Goal: Book appointment/travel/reservation

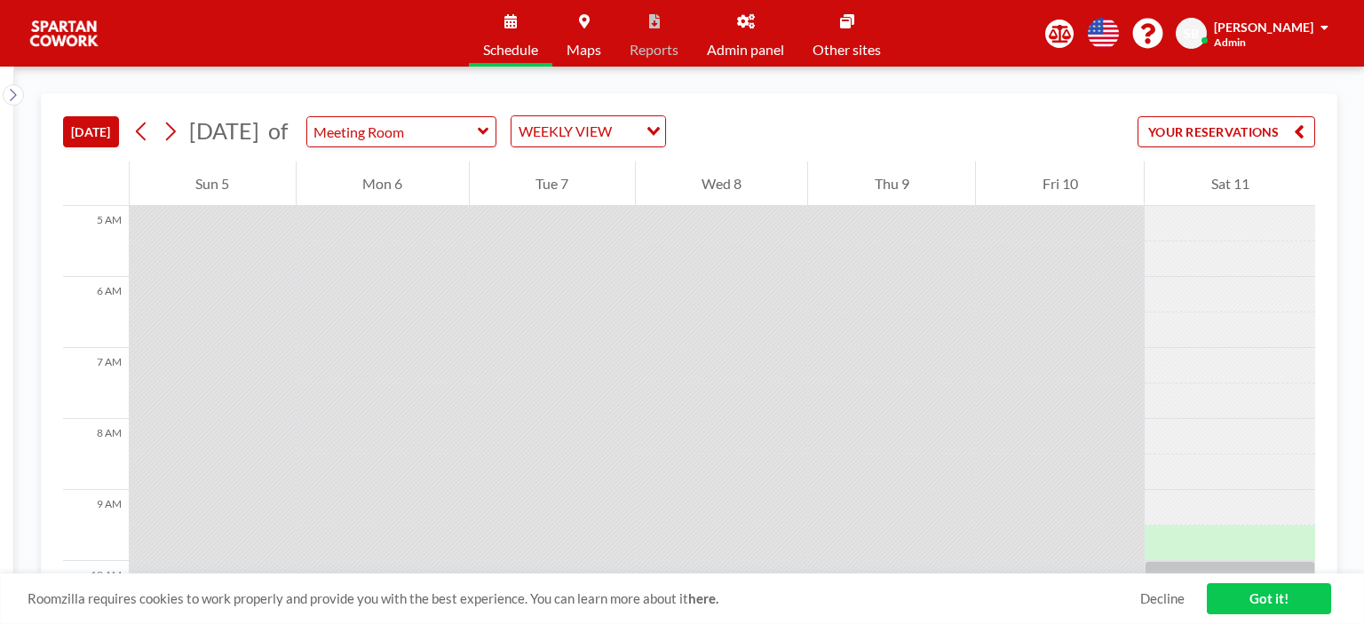
scroll to position [711, 0]
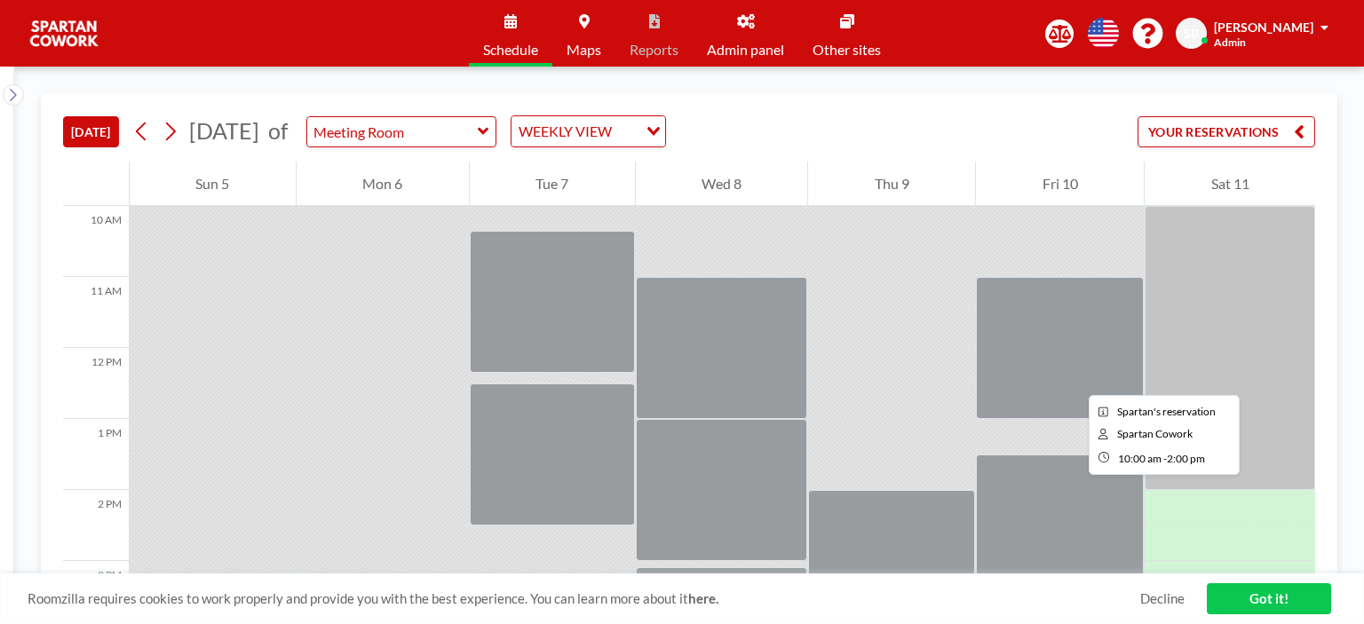
click at [1261, 379] on div at bounding box center [1230, 348] width 171 height 284
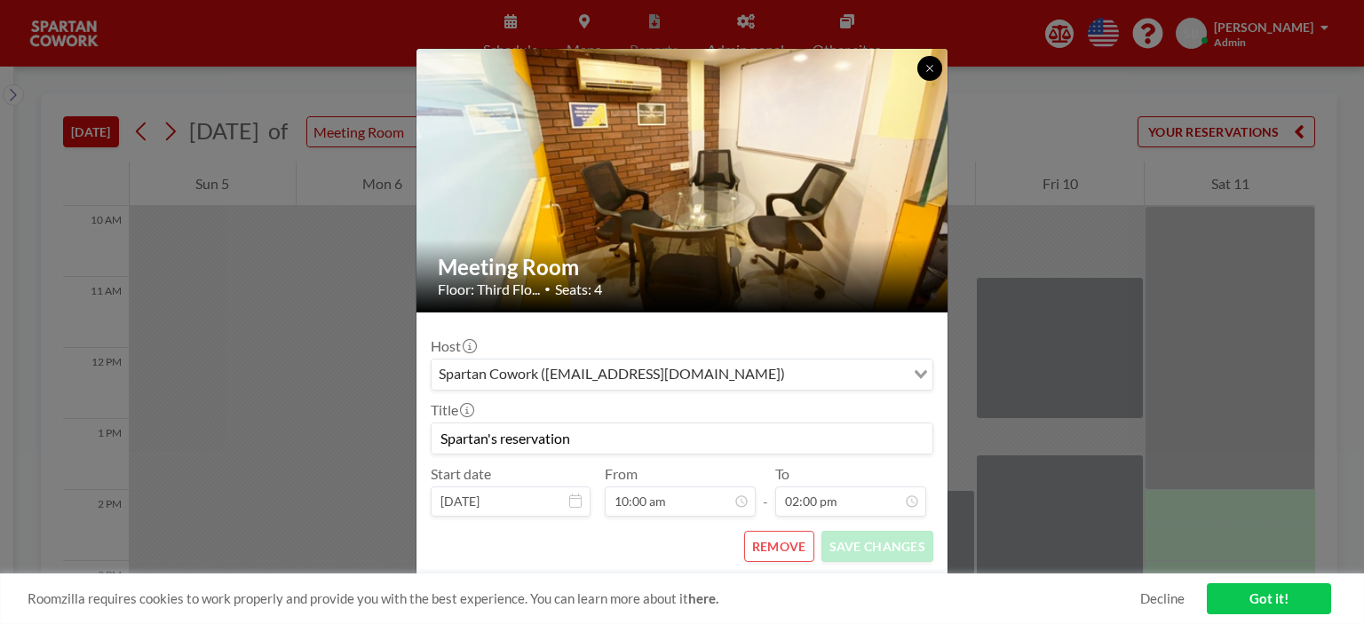
click at [937, 68] on button at bounding box center [930, 68] width 25 height 25
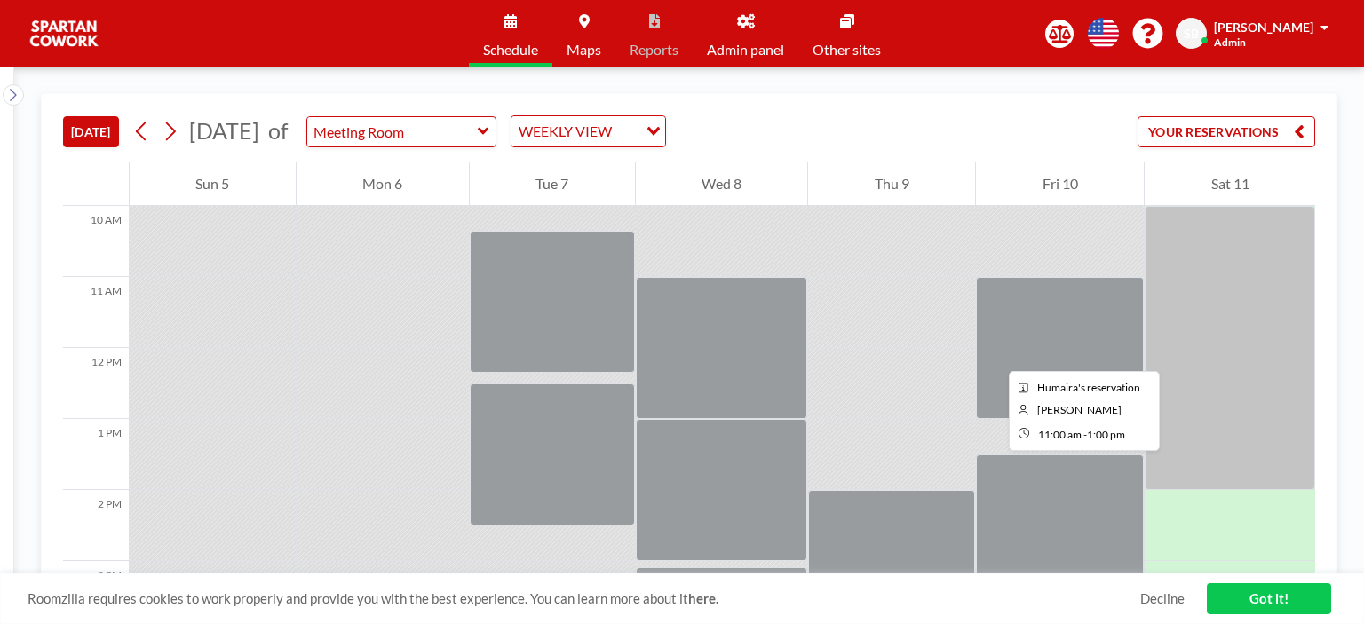
click at [995, 355] on div at bounding box center [1060, 348] width 168 height 142
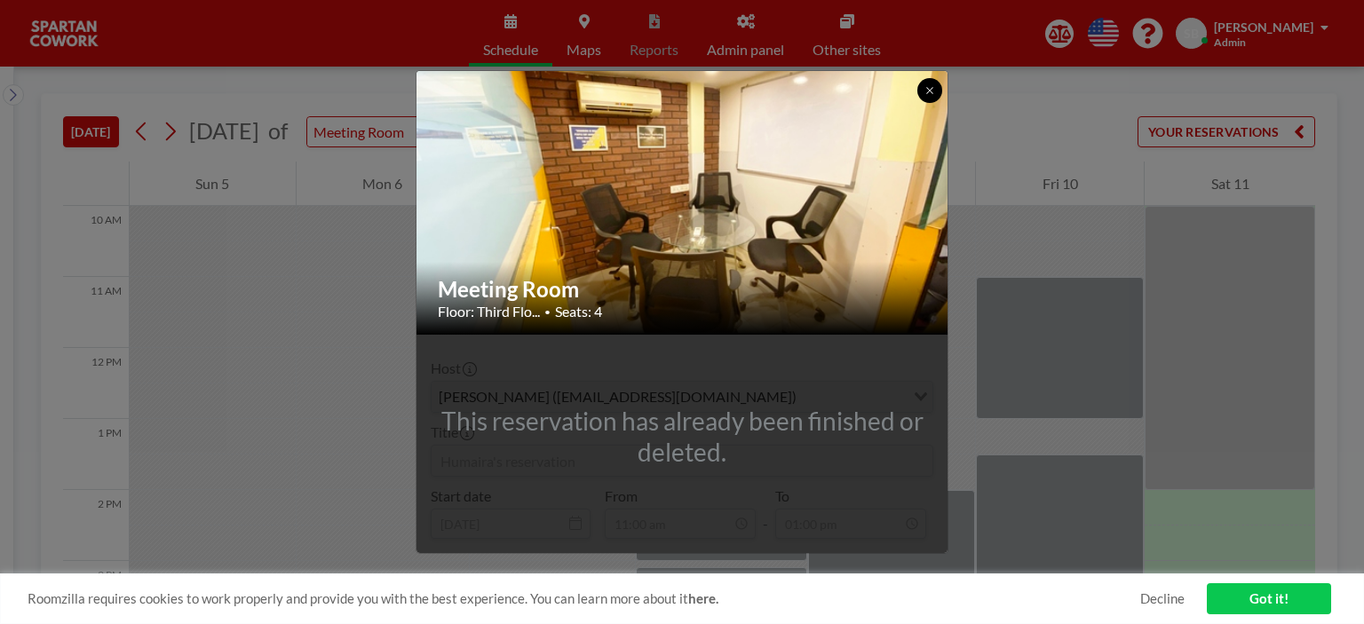
click at [934, 94] on icon at bounding box center [930, 90] width 11 height 11
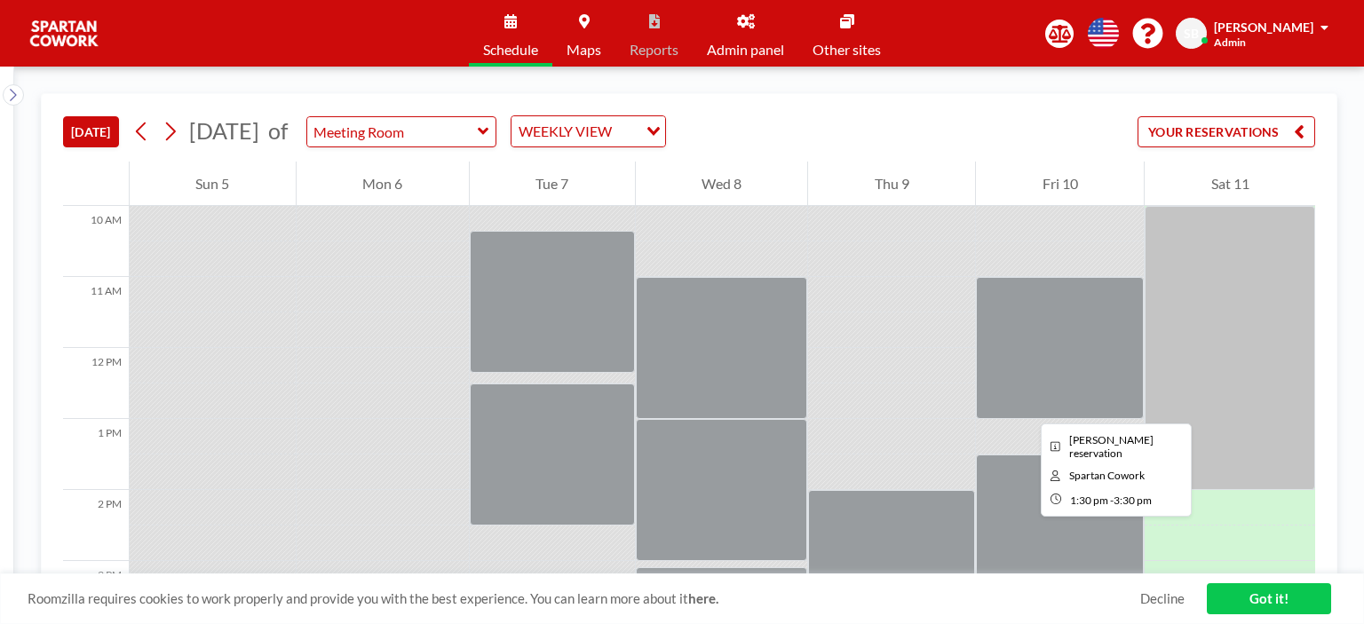
click at [1027, 532] on div at bounding box center [1060, 526] width 168 height 142
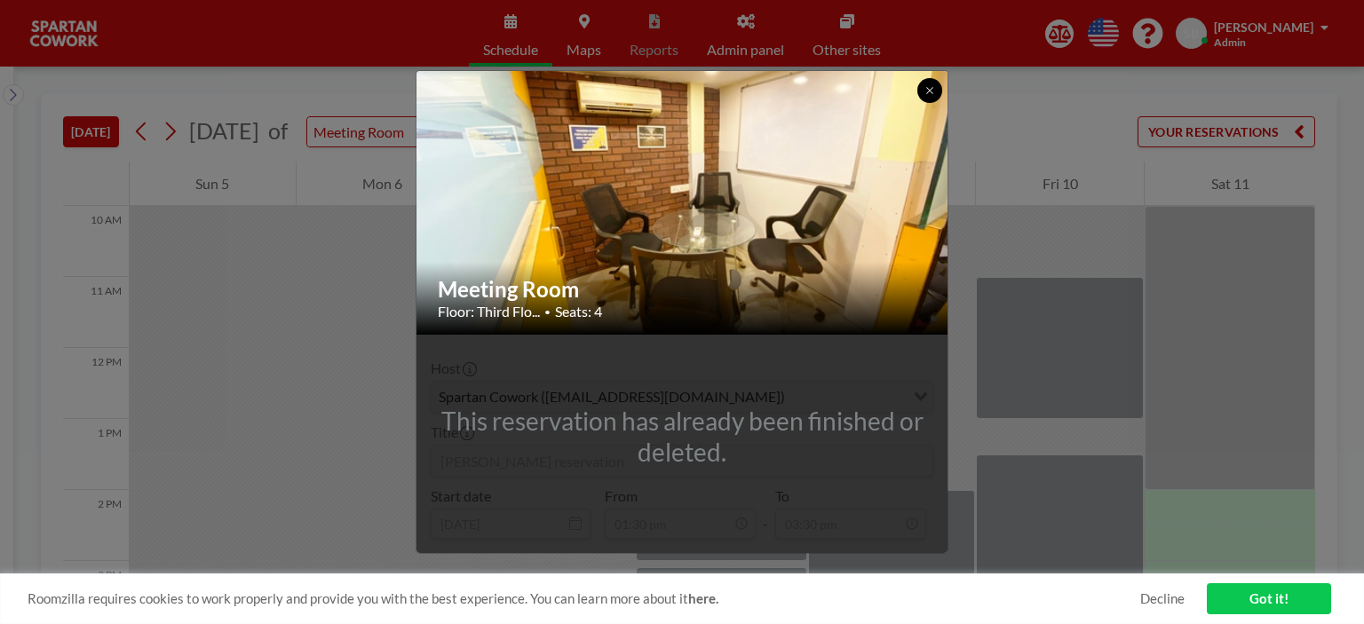
click at [938, 94] on button at bounding box center [930, 90] width 25 height 25
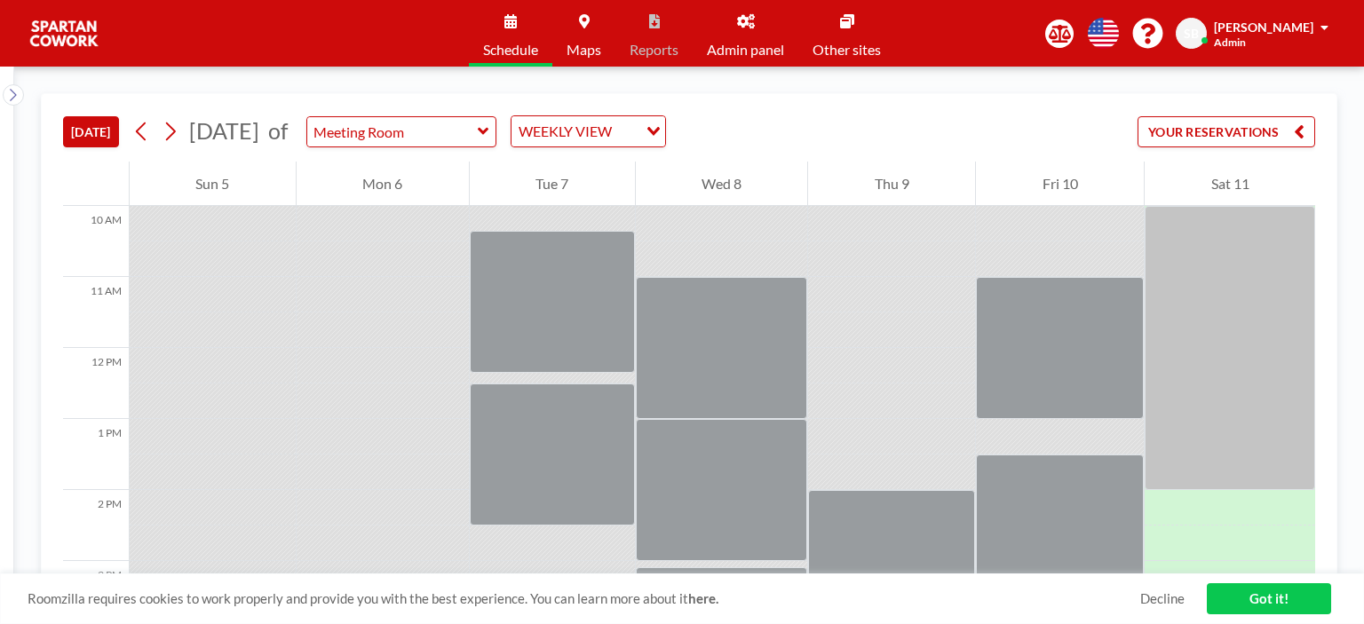
scroll to position [1066, 0]
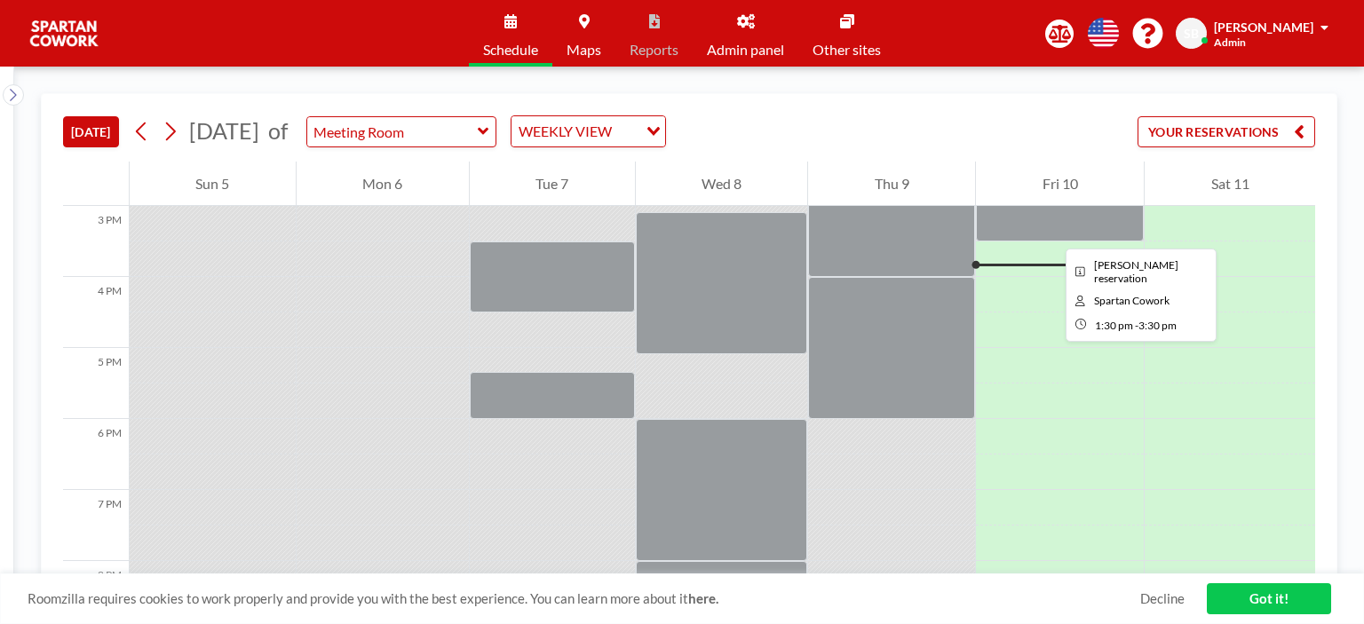
click at [1052, 233] on div at bounding box center [1060, 170] width 168 height 142
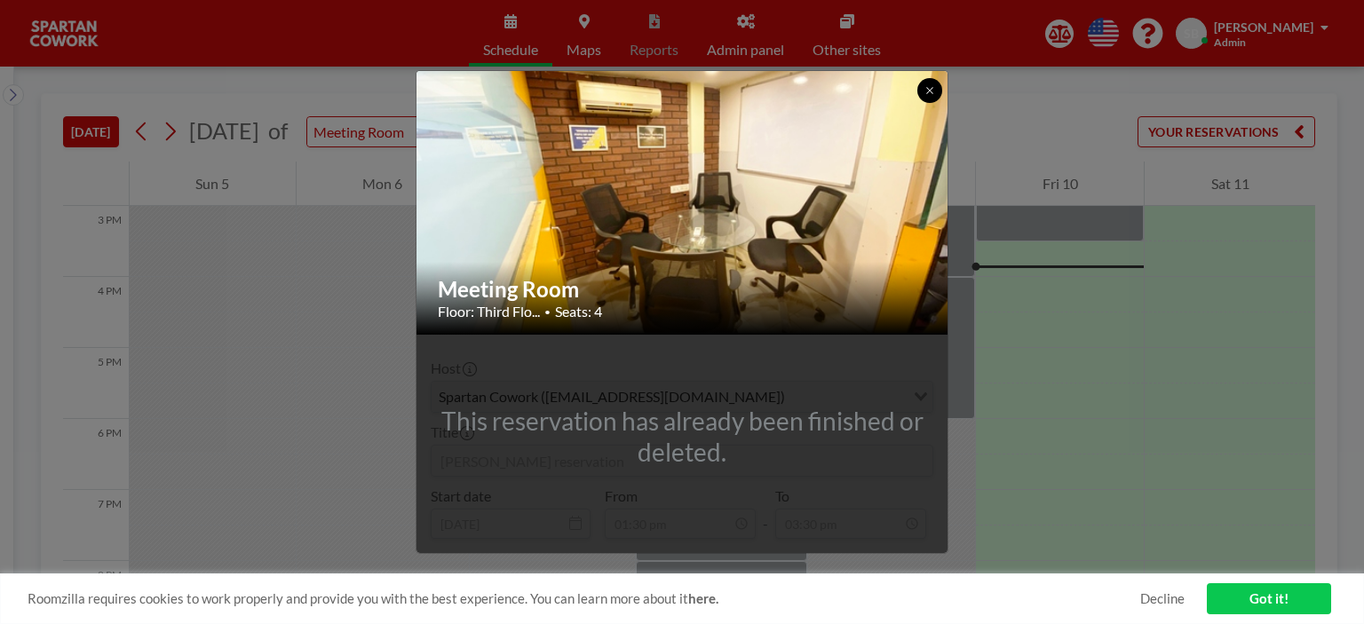
click at [933, 90] on icon at bounding box center [930, 90] width 11 height 11
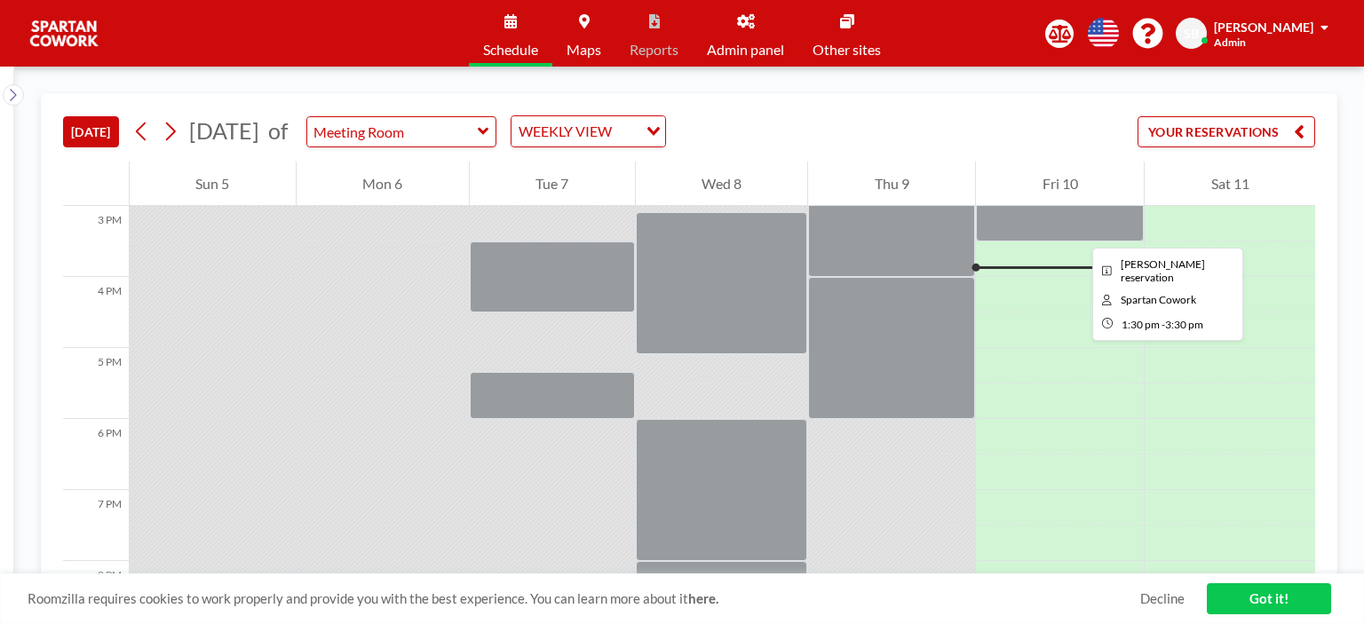
click at [1078, 232] on div at bounding box center [1060, 170] width 168 height 142
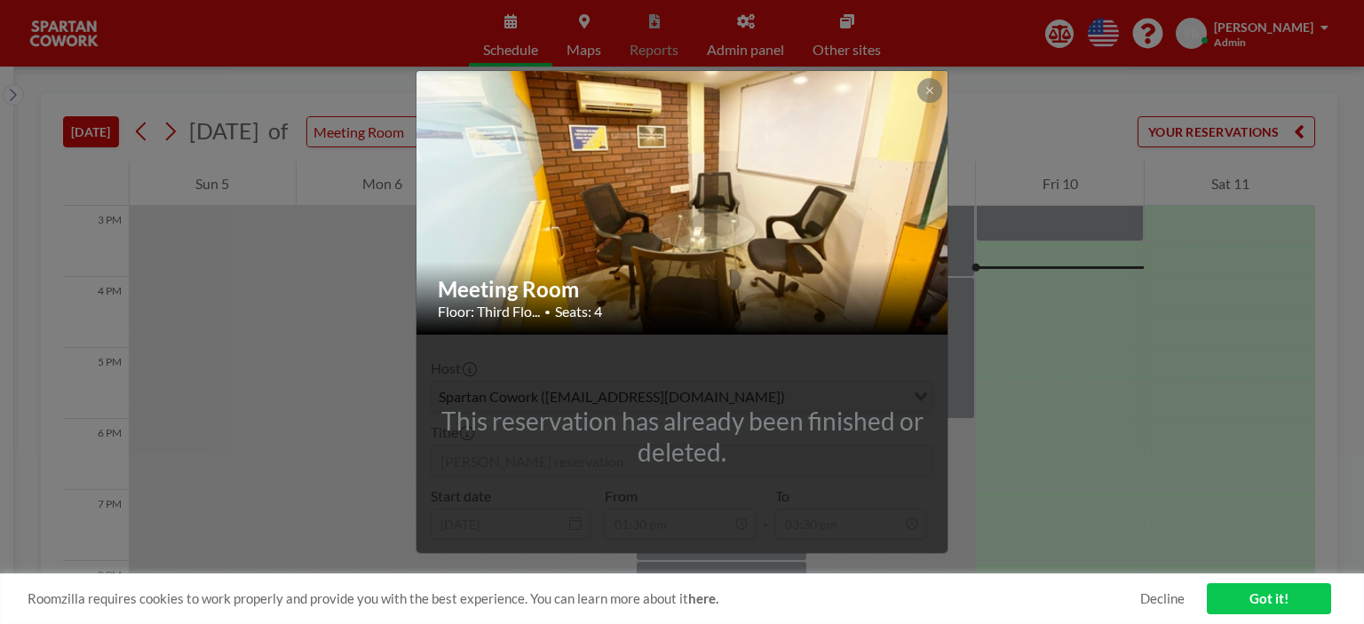
click at [1202, 482] on div "Meeting Room Floor: Third Flo... • Seats: 4 This reservation has already been f…" at bounding box center [682, 312] width 1364 height 624
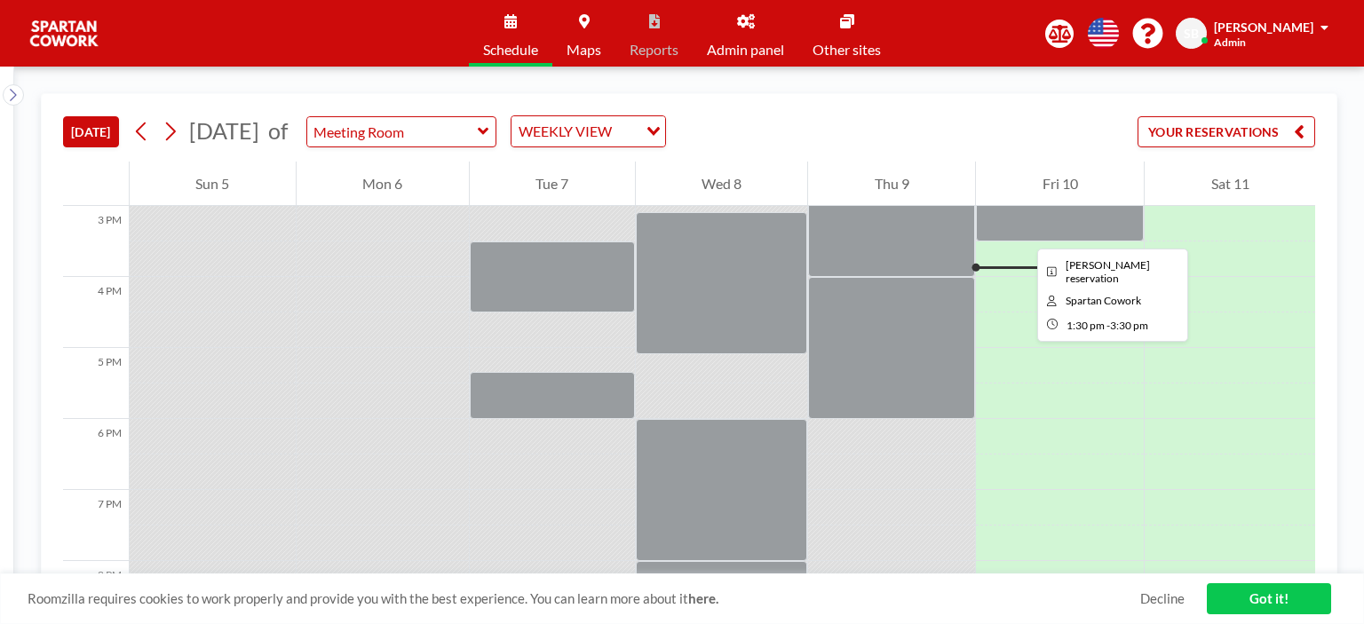
click at [1023, 233] on div at bounding box center [1060, 170] width 168 height 142
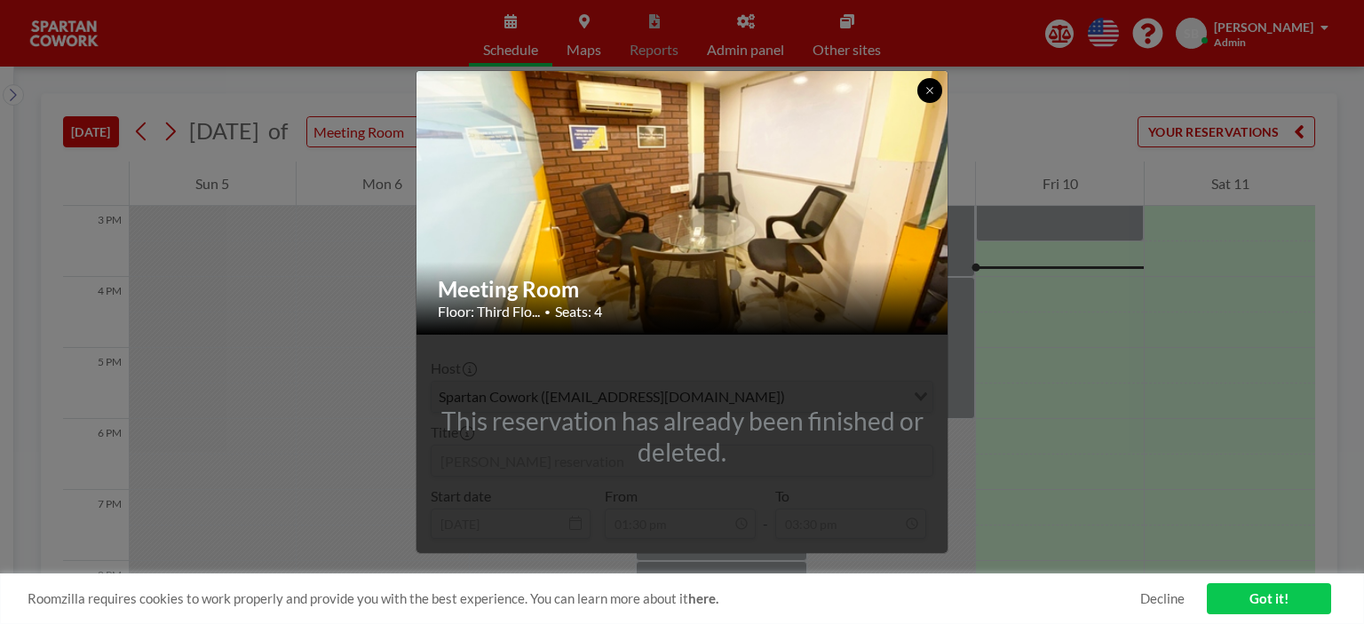
click at [928, 87] on icon at bounding box center [930, 90] width 11 height 11
